Goal: Task Accomplishment & Management: Use online tool/utility

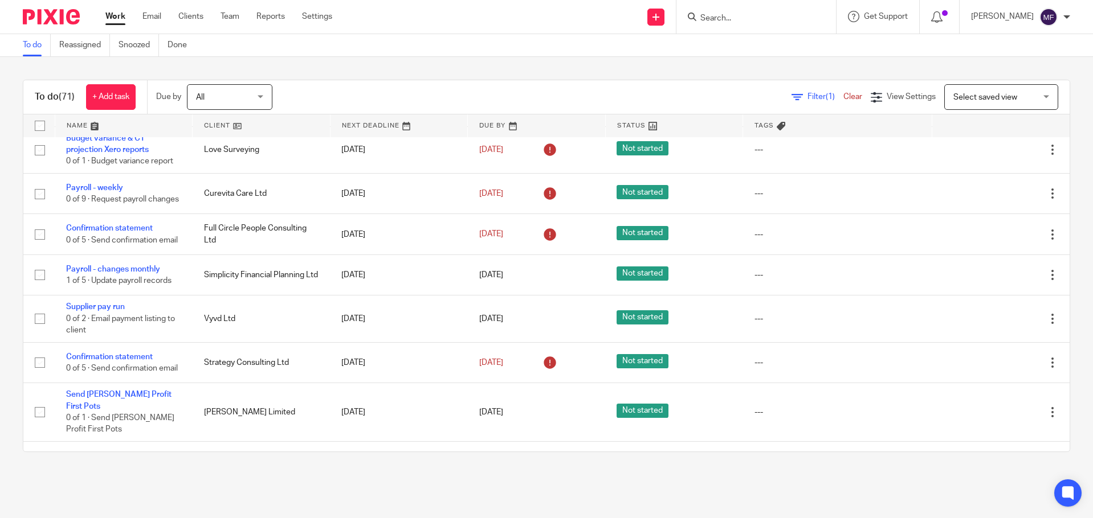
scroll to position [285, 0]
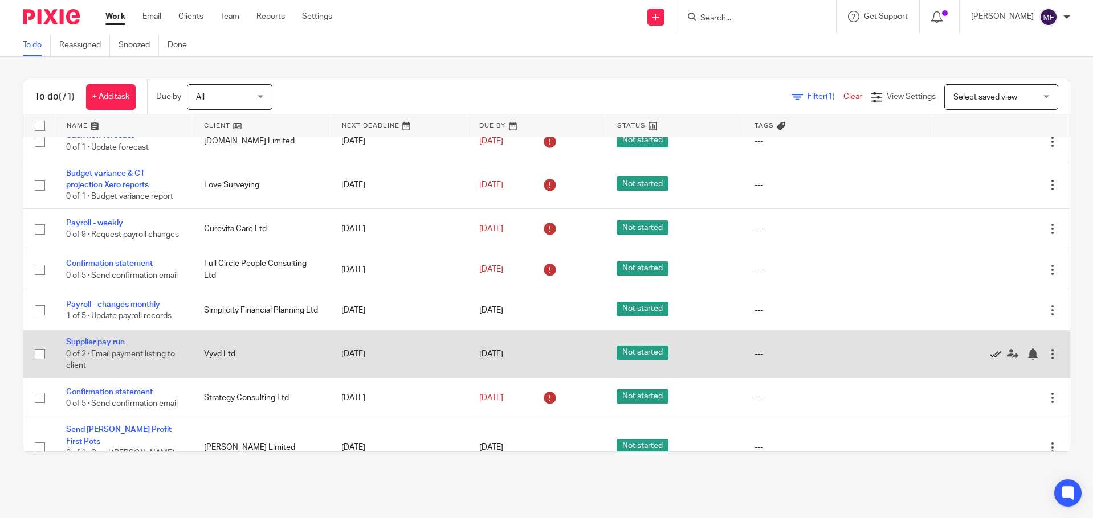
click at [989, 360] on icon at bounding box center [994, 354] width 11 height 11
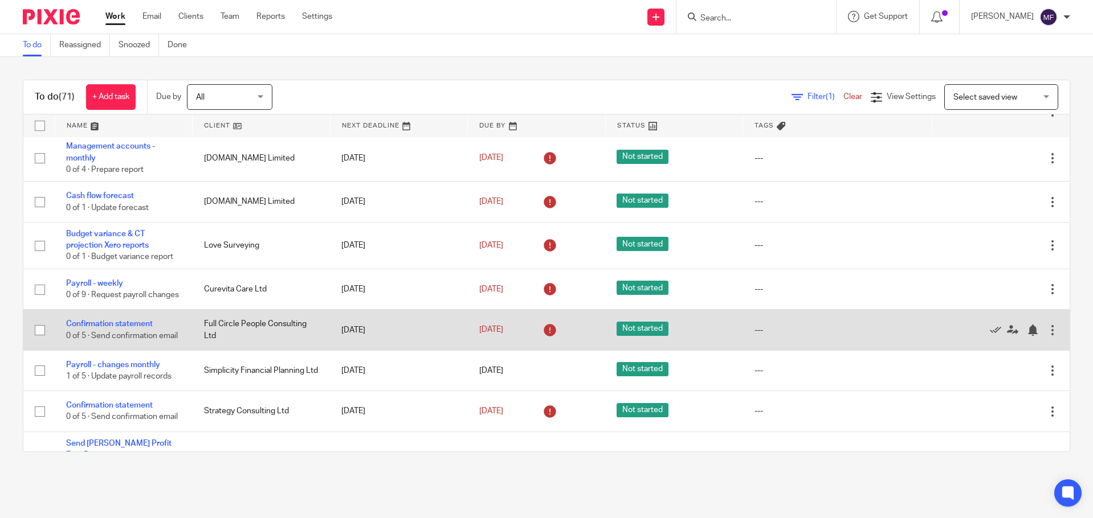
scroll to position [228, 0]
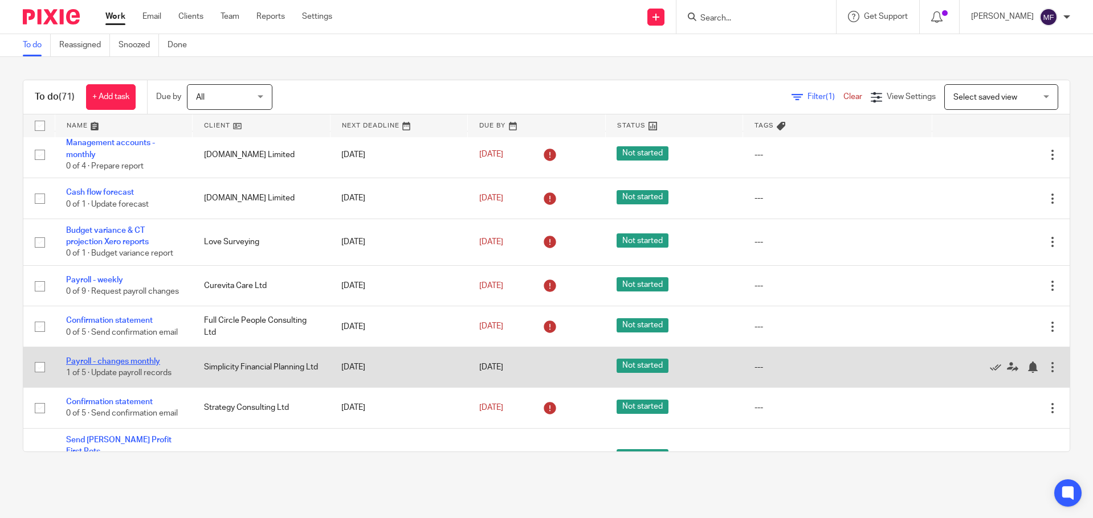
click at [83, 366] on link "Payroll - changes monthly" at bounding box center [113, 362] width 94 height 8
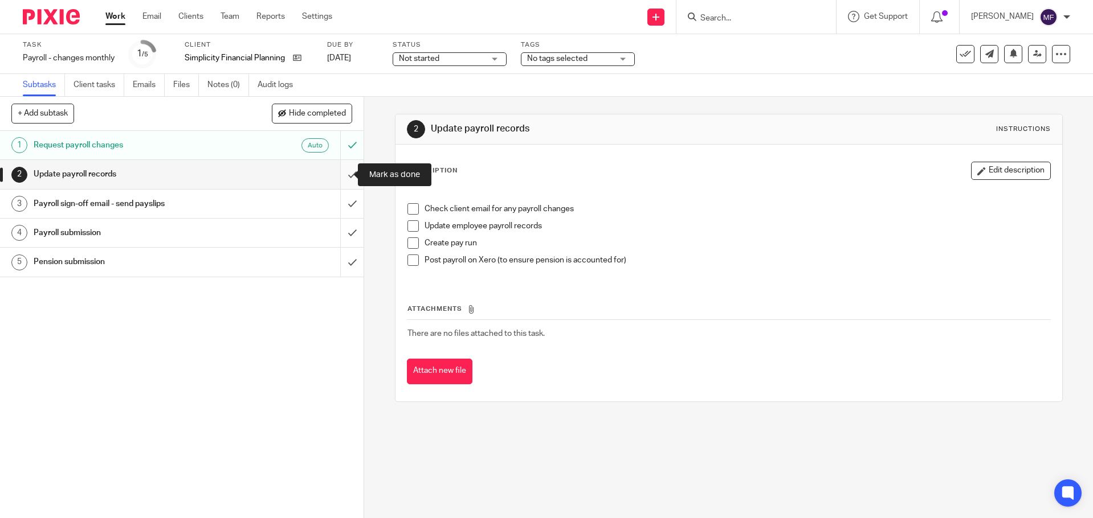
click at [343, 171] on input "submit" at bounding box center [181, 174] width 363 height 28
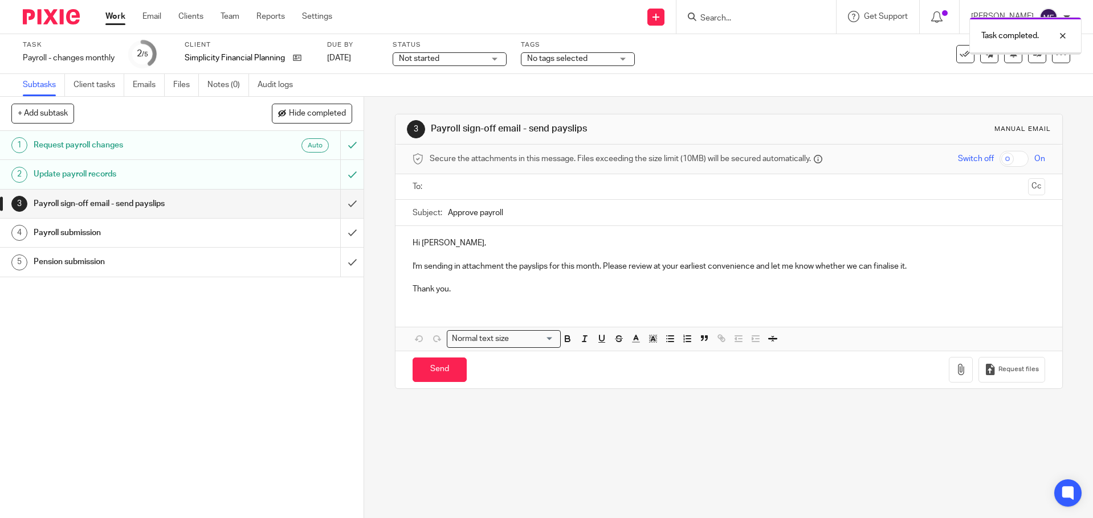
click at [344, 203] on input "submit" at bounding box center [181, 204] width 363 height 28
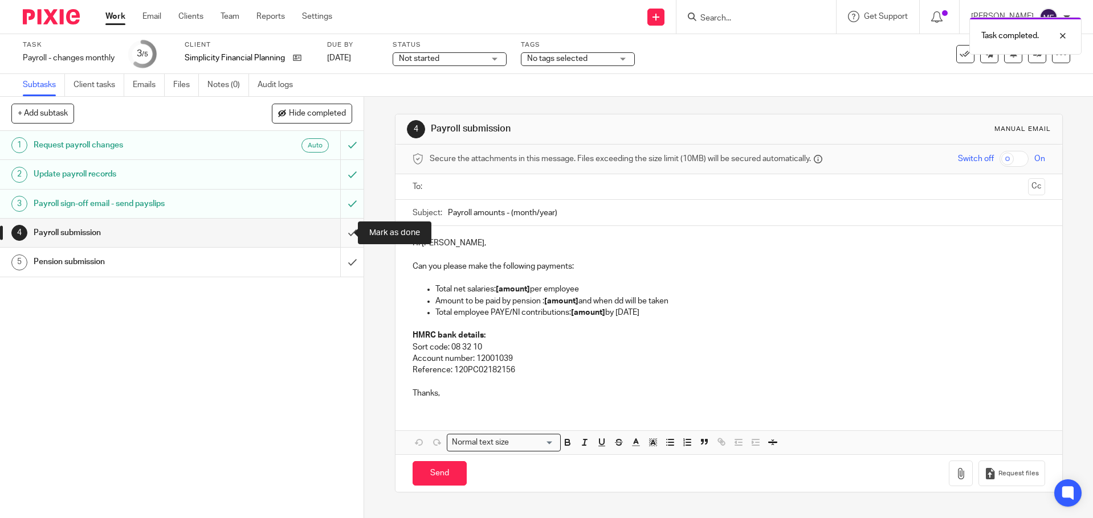
click at [347, 234] on input "submit" at bounding box center [181, 233] width 363 height 28
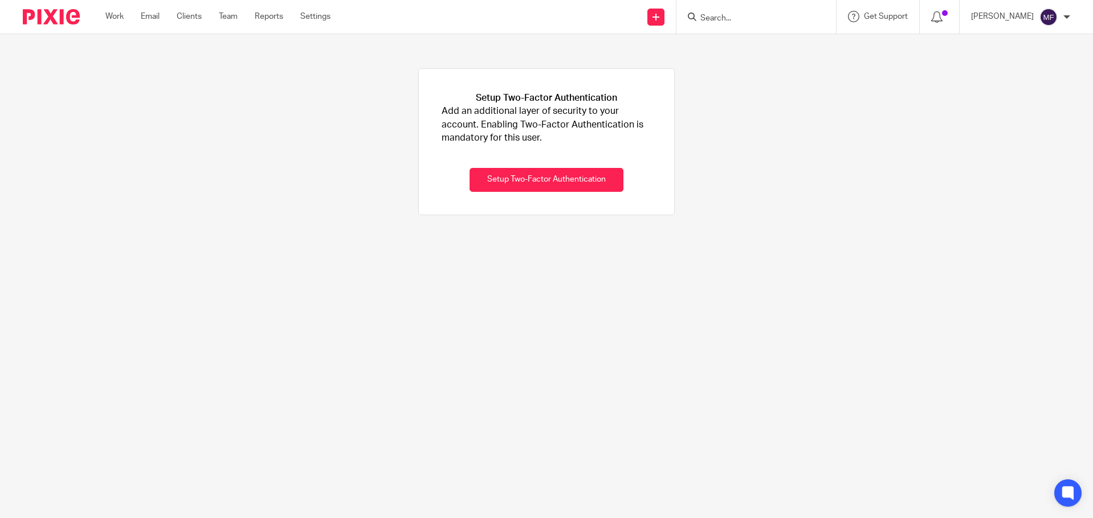
click at [748, 18] on input "Search" at bounding box center [750, 19] width 103 height 10
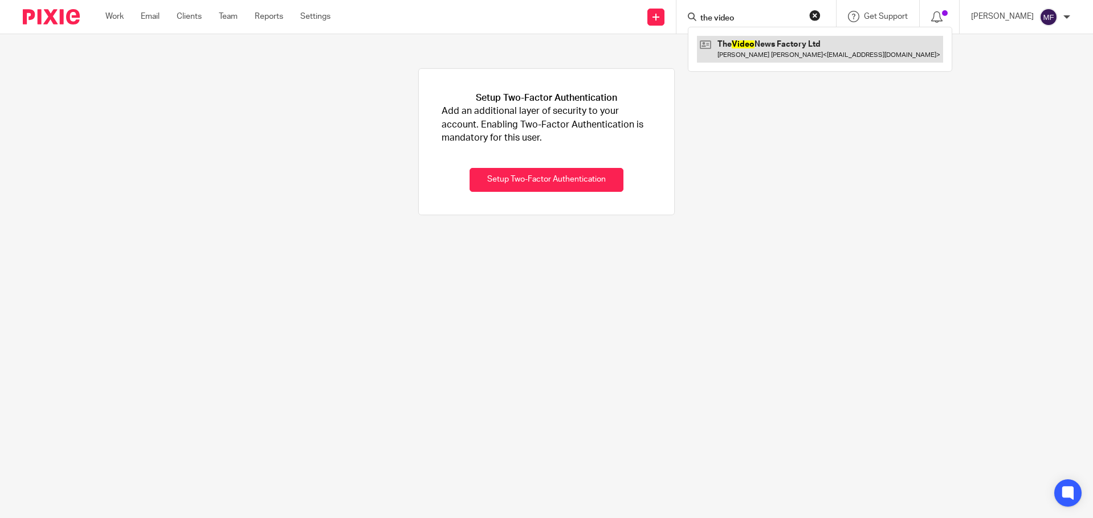
type input "the video"
click at [792, 47] on link at bounding box center [820, 49] width 246 height 26
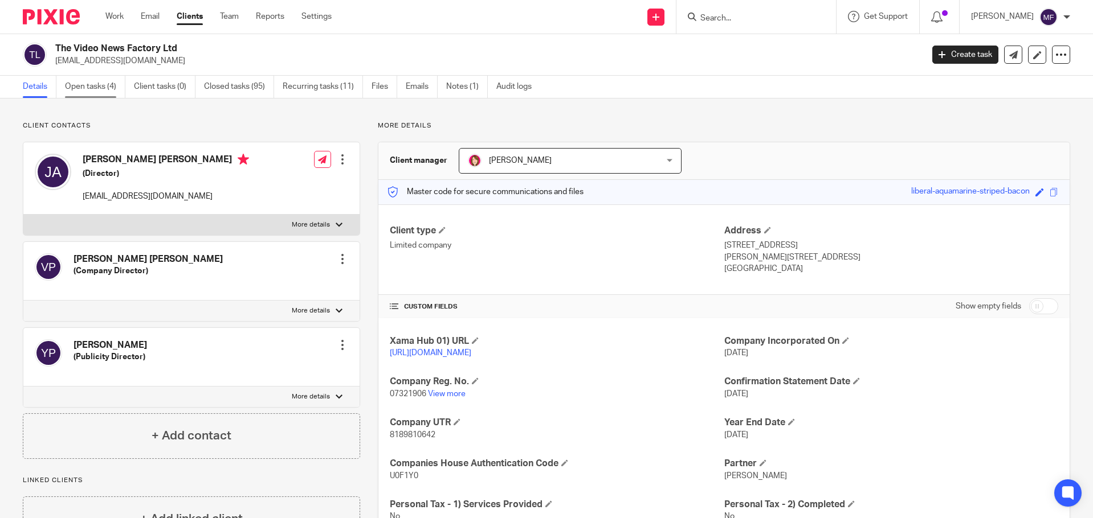
click at [105, 88] on link "Open tasks (4)" at bounding box center [95, 87] width 60 height 22
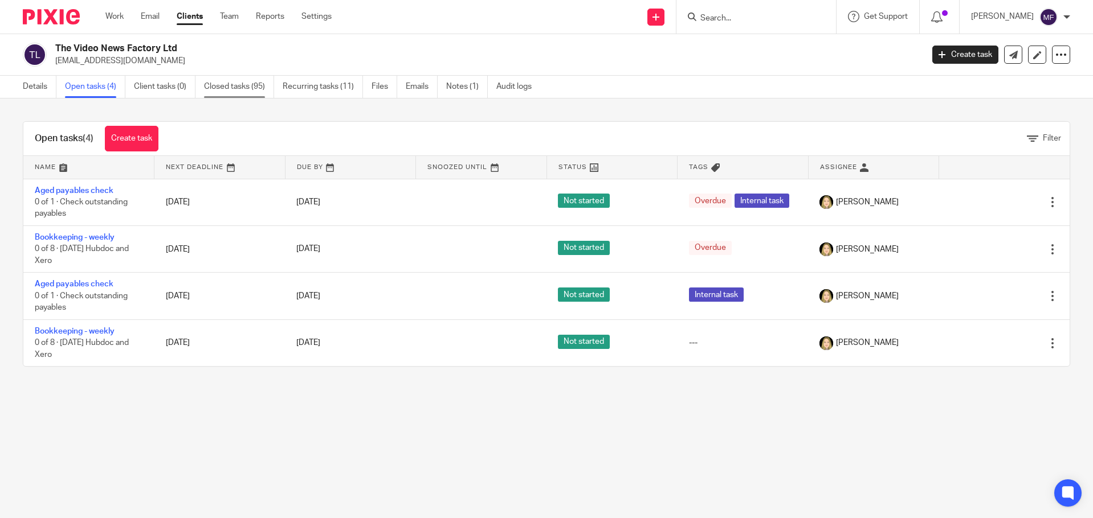
click at [238, 91] on link "Closed tasks (95)" at bounding box center [239, 87] width 70 height 22
